Goal: Obtain resource: Download file/media

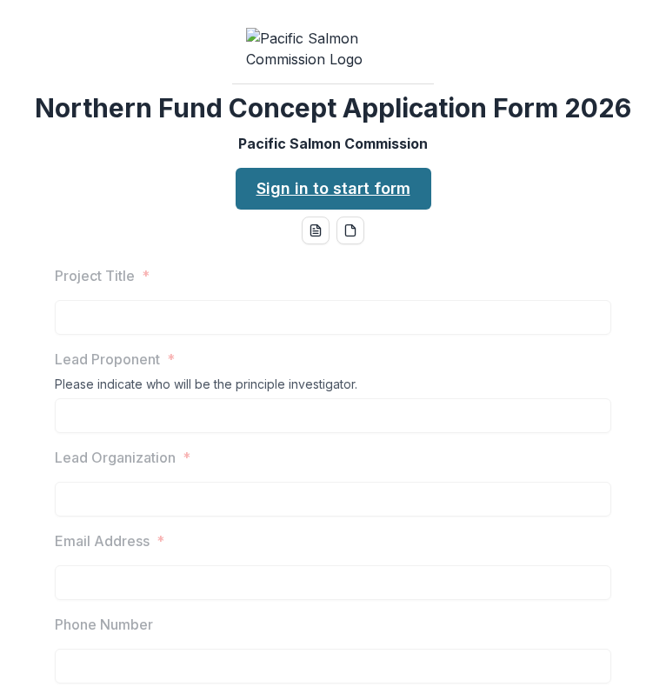
click at [294, 210] on link "Sign in to start form" at bounding box center [334, 189] width 196 height 42
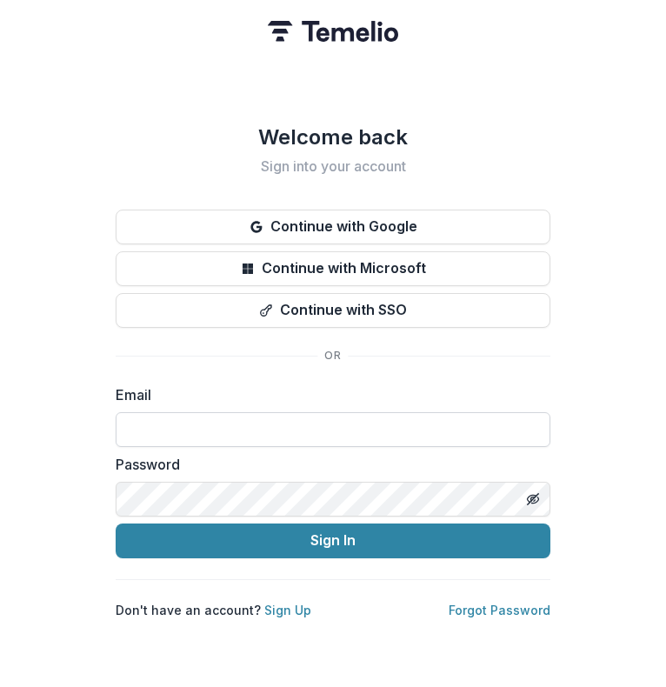
click at [158, 431] on input at bounding box center [333, 429] width 435 height 35
type input "**********"
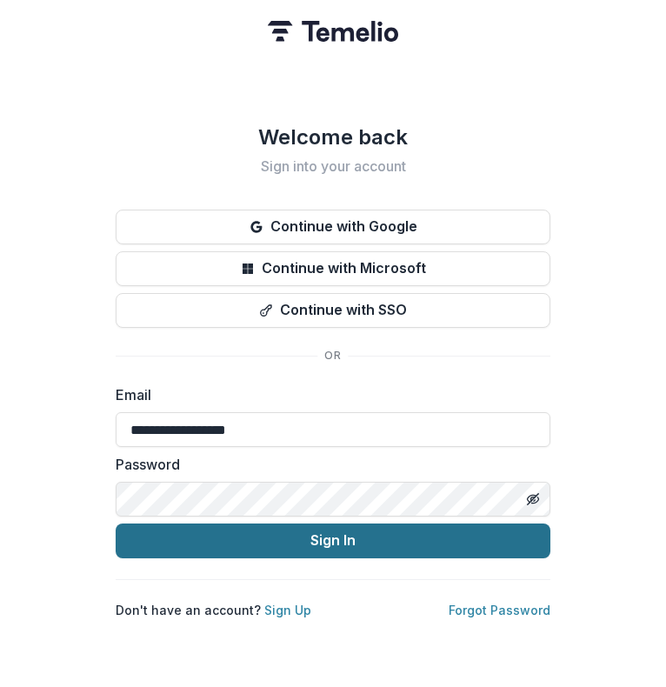
click at [219, 532] on button "Sign In" at bounding box center [333, 541] width 435 height 35
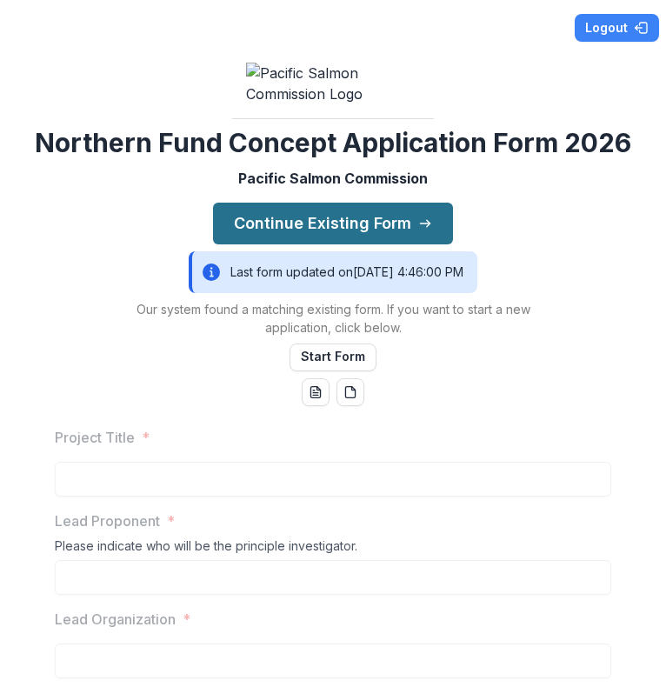
click at [317, 244] on button "Continue Existing Form" at bounding box center [333, 224] width 240 height 42
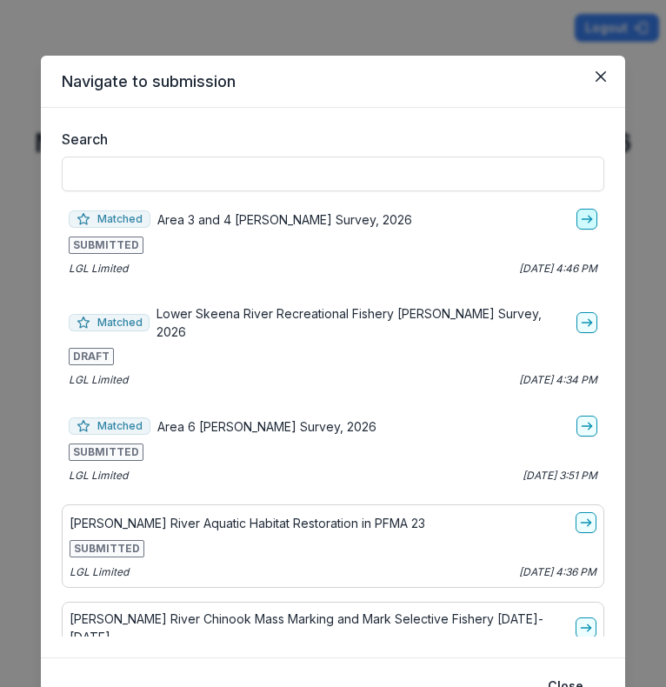
click at [577, 222] on link "go-to" at bounding box center [587, 219] width 21 height 21
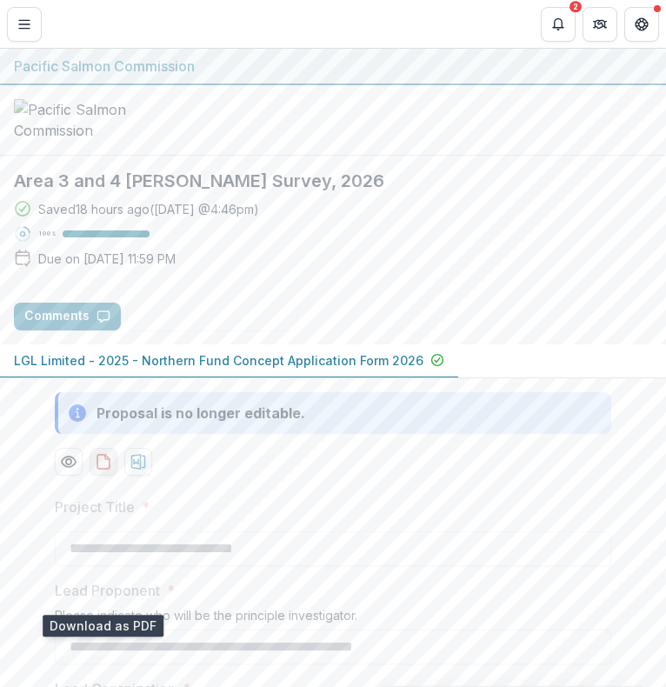
click at [97, 471] on icon "download-proposal" at bounding box center [103, 461] width 17 height 17
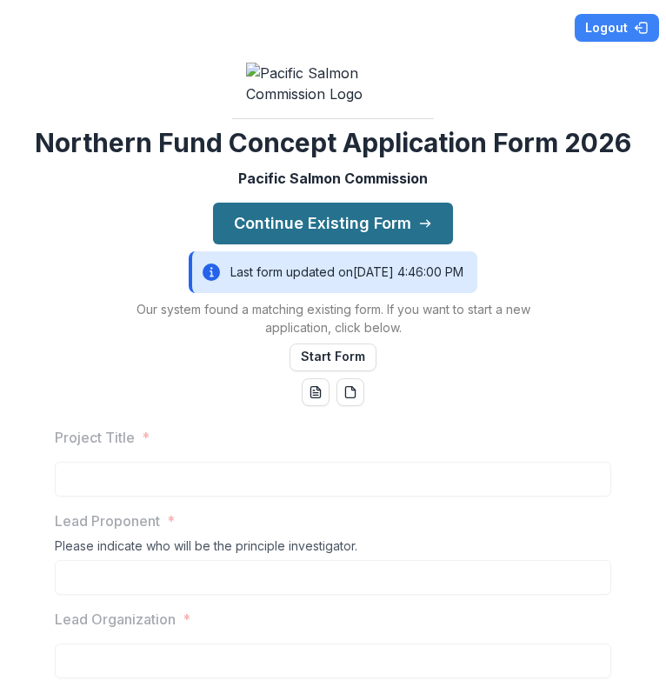
click at [298, 244] on button "Continue Existing Form" at bounding box center [333, 224] width 240 height 42
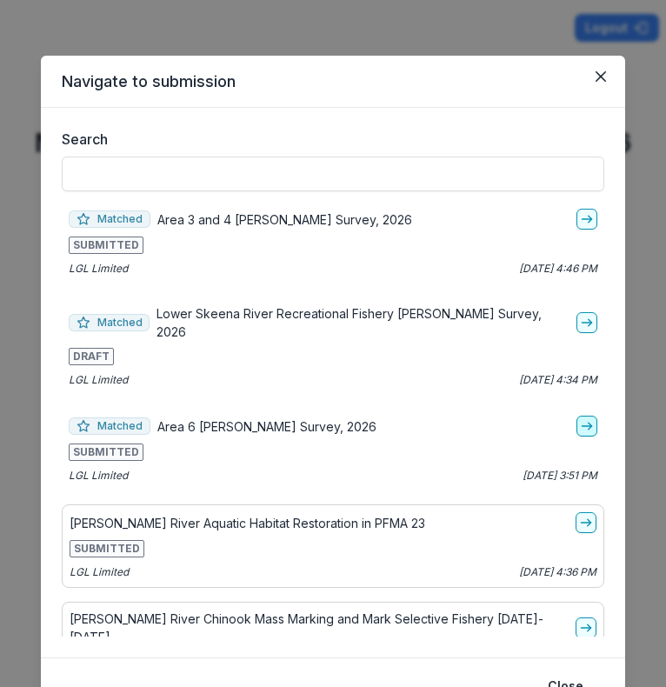
click at [582, 426] on line "go-to" at bounding box center [587, 426] width 10 height 0
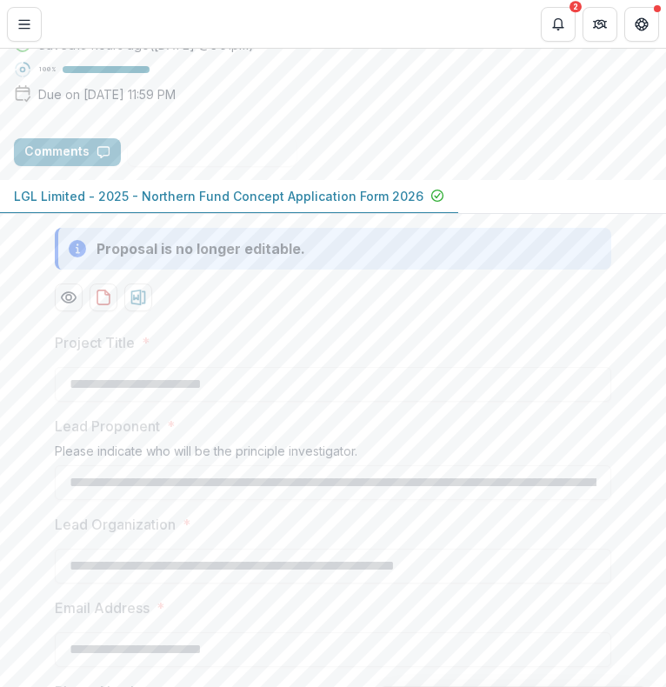
scroll to position [165, 0]
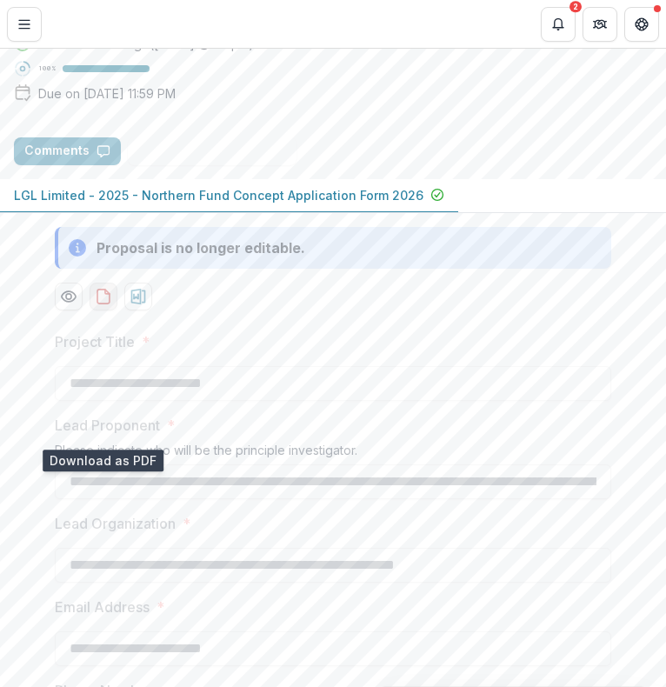
click at [99, 305] on icon "download-proposal" at bounding box center [103, 296] width 17 height 17
